Goal: Information Seeking & Learning: Find specific fact

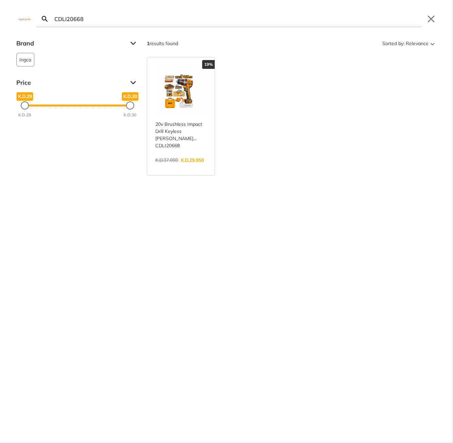
click at [215, 24] on body "0 0" at bounding box center [226, 221] width 453 height 443
paste input "SLI1651"
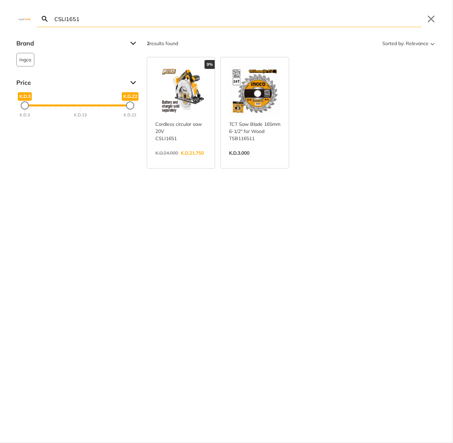
type input "CSLI1651"
click at [206, 160] on link "View more →" at bounding box center [180, 160] width 51 height 0
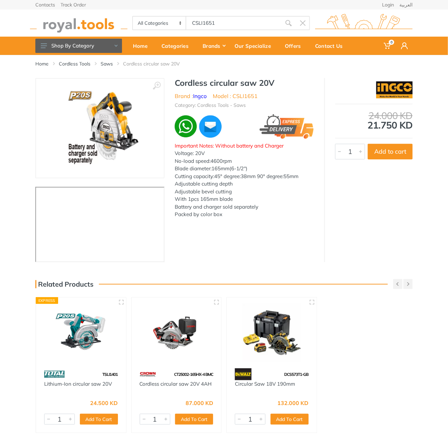
click at [225, 13] on div "All Categories Power tools Cordless Tools Hand Tools Power Tools Accessories Sa…" at bounding box center [223, 23] width 387 height 27
click at [220, 17] on body "0 0" at bounding box center [224, 221] width 448 height 443
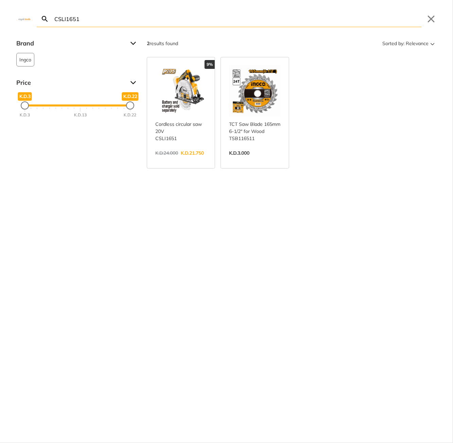
click at [171, 25] on input "CSLI1651" at bounding box center [237, 19] width 368 height 16
paste input "T18123V"
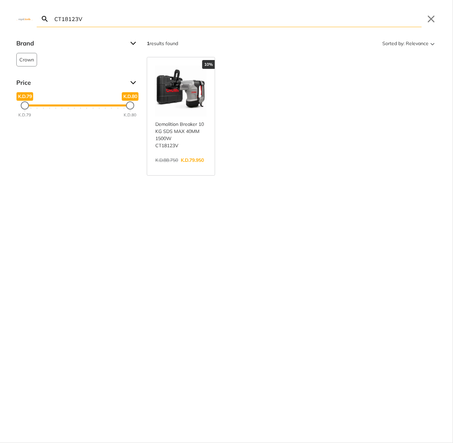
type input "CT18123V"
click at [167, 167] on link "View more →" at bounding box center [180, 167] width 51 height 0
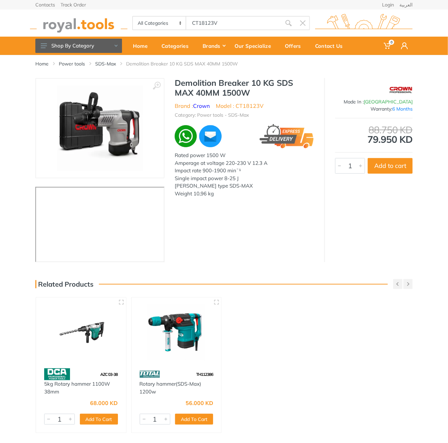
click at [183, 87] on h1 "Demolition Breaker 10 KG SDS MAX 40MM 1500W" at bounding box center [244, 88] width 139 height 20
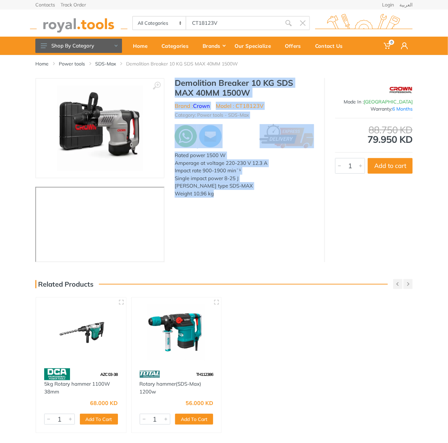
drag, startPoint x: 183, startPoint y: 87, endPoint x: 229, endPoint y: 192, distance: 114.7
click at [229, 192] on div "Demolition Breaker 10 KG SDS MAX 40MM 1500W Brand : Crown Model : CT18123V Cate…" at bounding box center [244, 140] width 160 height 124
copy div "Demolition Breaker 10 KG SDS MAX 40MM 1500W Brand : Crown Model : CT18123V Cate…"
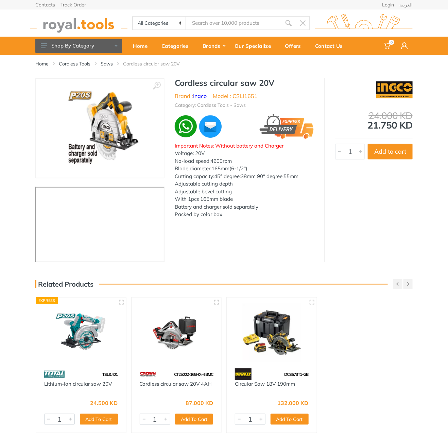
type input "CT18123V"
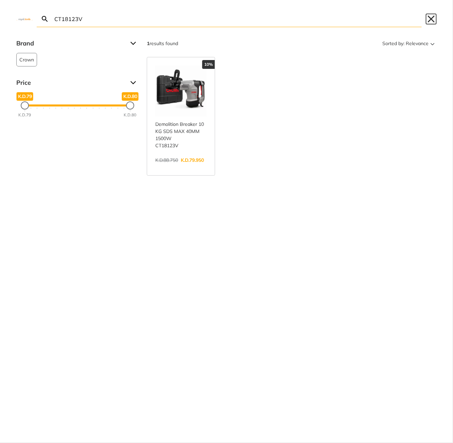
click at [432, 18] on button "Close" at bounding box center [430, 19] width 11 height 11
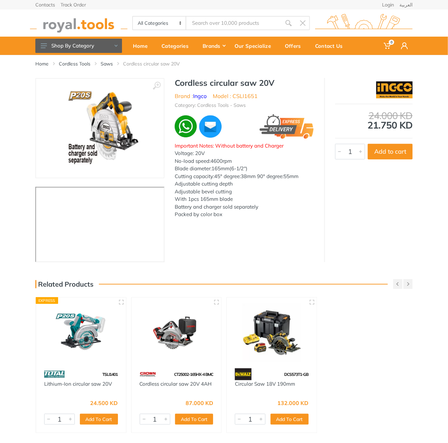
click at [181, 85] on h1 "Cordless circular saw 20V" at bounding box center [244, 83] width 139 height 10
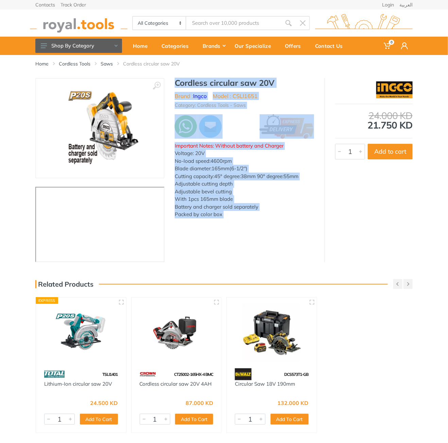
drag, startPoint x: 181, startPoint y: 85, endPoint x: 241, endPoint y: 221, distance: 149.3
click at [241, 221] on div "Cordless circular saw 20V Brand : Ingco Model : CSLI1651 Category: Cordless Too…" at bounding box center [244, 150] width 160 height 145
copy div "Cordless circular saw 20V Brand : Ingco Model : CSLI1651 Category: Cordless Too…"
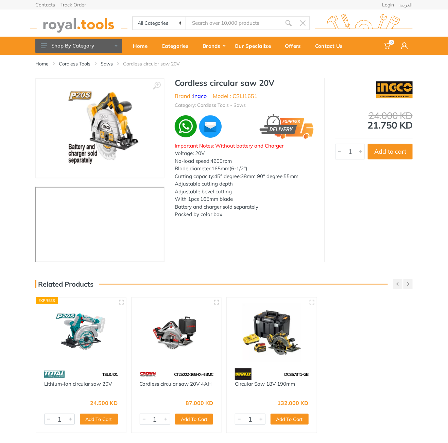
click at [227, 27] on input "Site search" at bounding box center [233, 23] width 95 height 14
paste input "8050-35"
type input "8050-35"
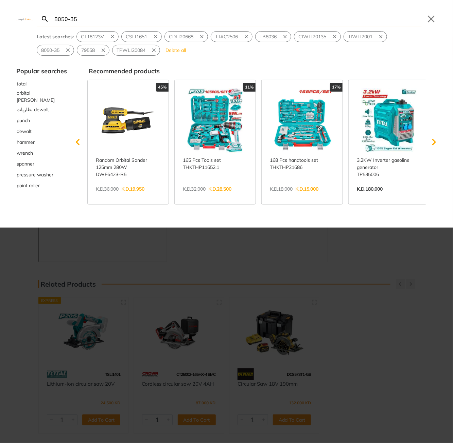
type input "8050-35"
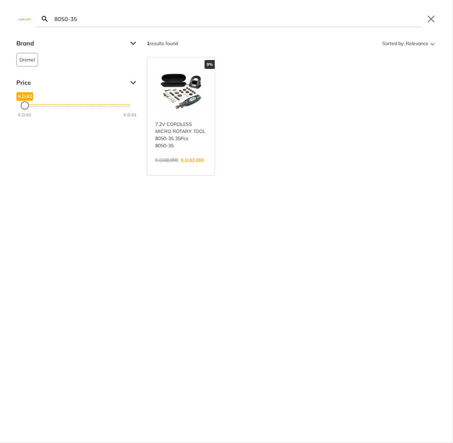
click at [171, 167] on link "View more →" at bounding box center [180, 167] width 51 height 0
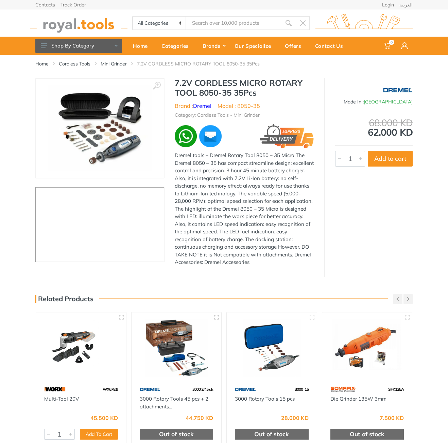
type input "8050-35"
click at [210, 24] on body "0 0" at bounding box center [224, 221] width 448 height 443
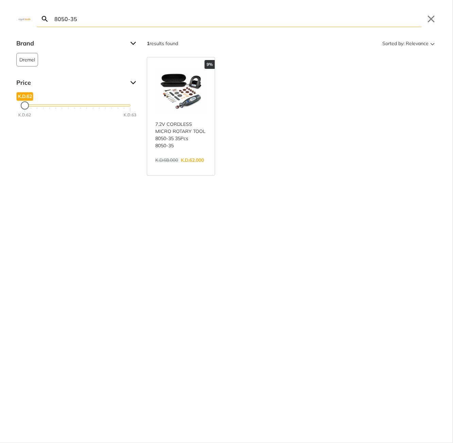
click at [196, 23] on input "8050-35" at bounding box center [237, 19] width 368 height 16
paste input "HPWR16008"
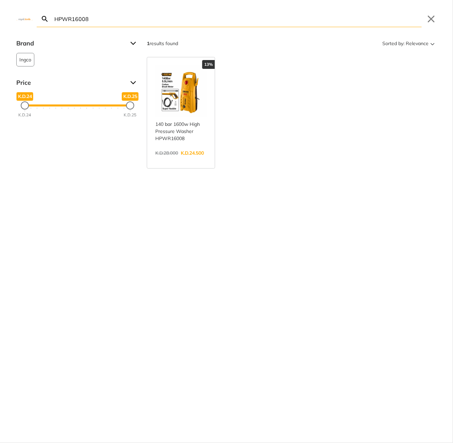
type input "HPWR16008"
click at [174, 160] on link "View more →" at bounding box center [180, 160] width 51 height 0
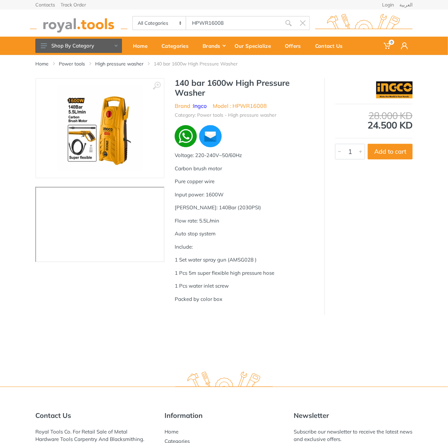
click at [178, 83] on h1 "140 bar 1600w High Pressure Washer" at bounding box center [244, 88] width 139 height 20
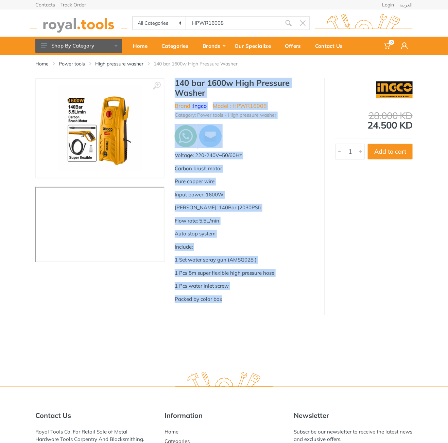
drag, startPoint x: 178, startPoint y: 83, endPoint x: 233, endPoint y: 304, distance: 228.5
click at [233, 304] on div "140 bar 1600w High Pressure Washer Brand : Ingco Model : HPWR16008 Category: Po…" at bounding box center [244, 193] width 160 height 231
copy div "140 bar 1600w High Pressure Washer Brand : Ingco Model : HPWR16008 Category: Po…"
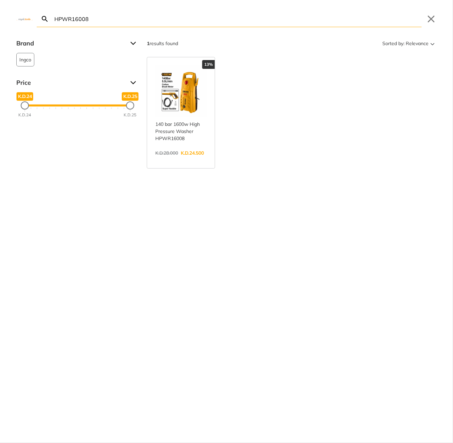
click at [115, 230] on div "Brand Ingco 1 Price K.D.24 K.D.24 K.D.25 K.D.25 K.D.24 K.D.25 1 results found S…" at bounding box center [226, 154] width 453 height 233
click at [432, 21] on button "Close" at bounding box center [430, 19] width 11 height 11
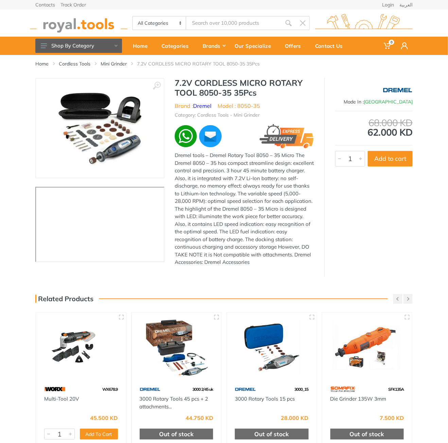
click at [239, 105] on li "Model : 8050-35" at bounding box center [238, 106] width 42 height 8
drag, startPoint x: 239, startPoint y: 105, endPoint x: 259, endPoint y: 102, distance: 19.9
click at [259, 102] on li "Model : 8050-35" at bounding box center [238, 106] width 42 height 8
copy div "8050-35"
